Goal: Transaction & Acquisition: Purchase product/service

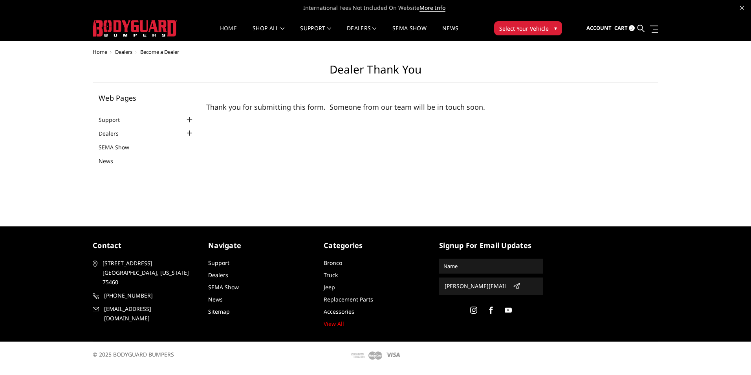
click at [221, 26] on link "Home" at bounding box center [228, 33] width 17 height 15
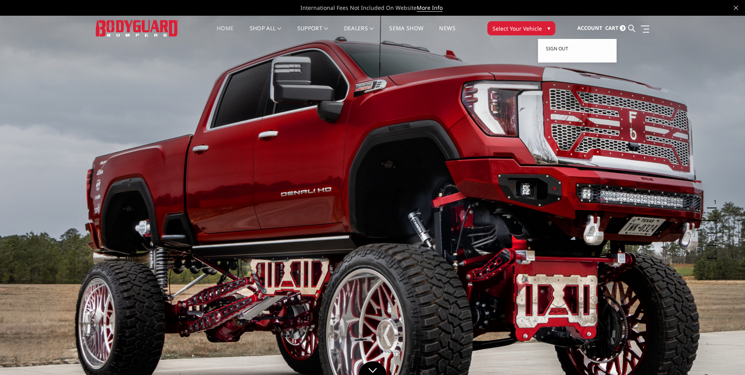
click at [600, 27] on span "Account" at bounding box center [590, 27] width 25 height 7
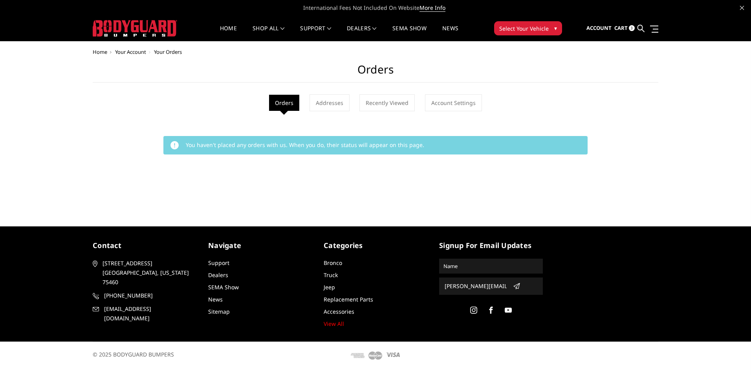
click at [633, 28] on span "3" at bounding box center [632, 28] width 6 height 6
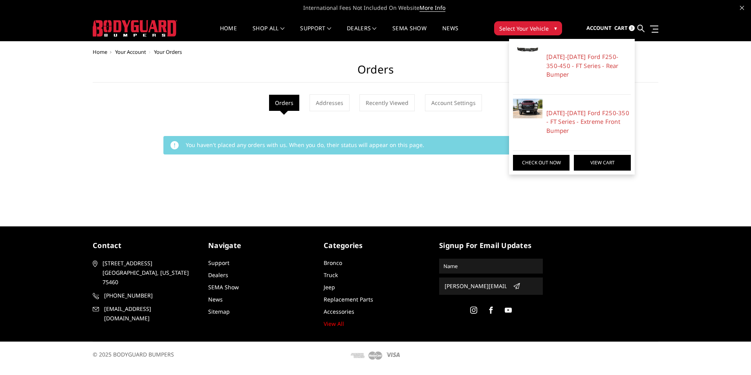
click at [592, 155] on link "View Cart" at bounding box center [602, 163] width 57 height 16
